Goal: Information Seeking & Learning: Learn about a topic

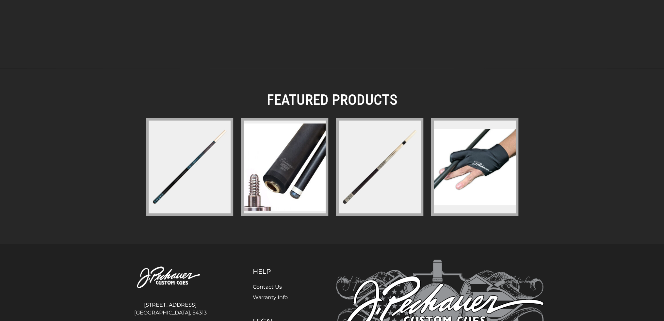
scroll to position [877, 0]
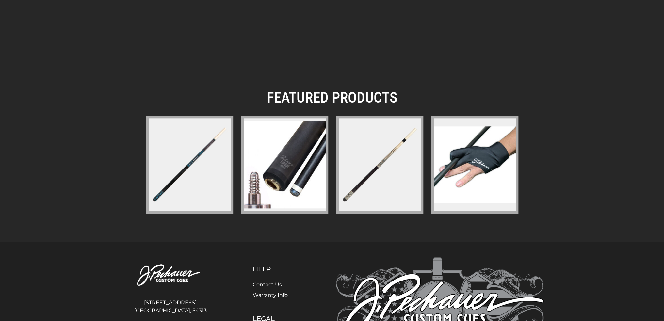
click at [287, 172] on img at bounding box center [285, 164] width 82 height 87
click at [470, 168] on img at bounding box center [474, 164] width 82 height 76
click at [190, 182] on figure at bounding box center [189, 165] width 87 height 98
click at [350, 177] on figure at bounding box center [379, 165] width 87 height 98
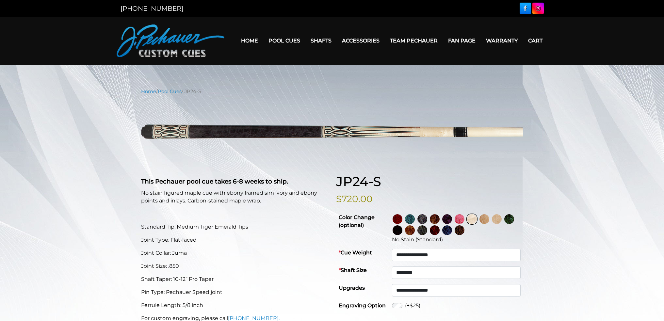
select select "********"
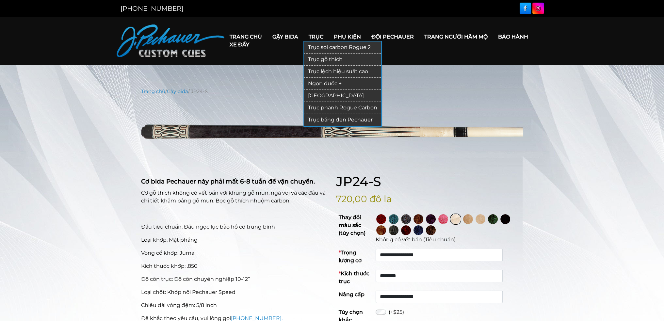
click at [334, 48] on font "Trục sợi carbon Rogue 2" at bounding box center [339, 47] width 63 height 6
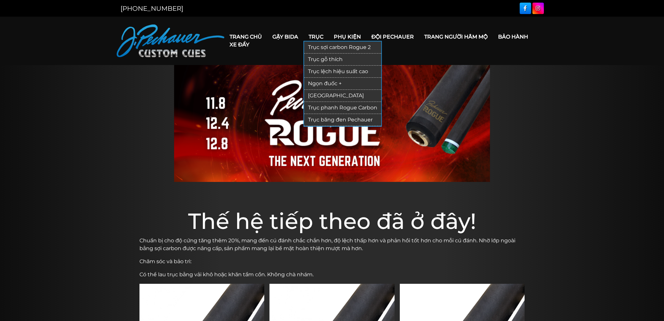
click at [336, 104] on font "Trục phanh Rogue Carbon" at bounding box center [342, 107] width 69 height 6
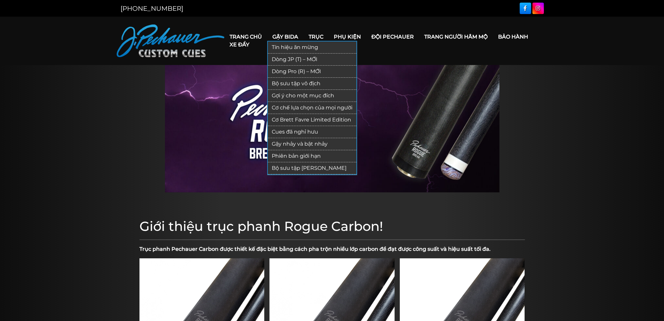
click at [311, 147] on link "Gậy nhảy và bật nhảy" at bounding box center [312, 144] width 88 height 12
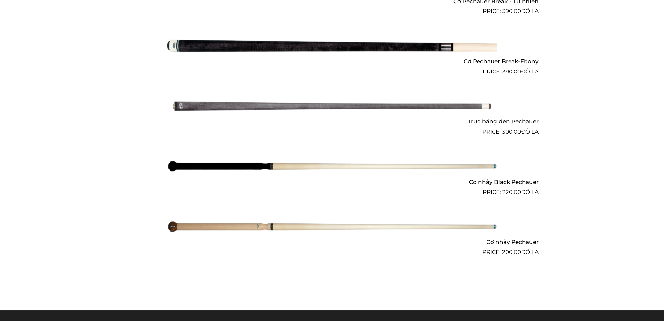
scroll to position [469, 0]
